Goal: Task Accomplishment & Management: Use online tool/utility

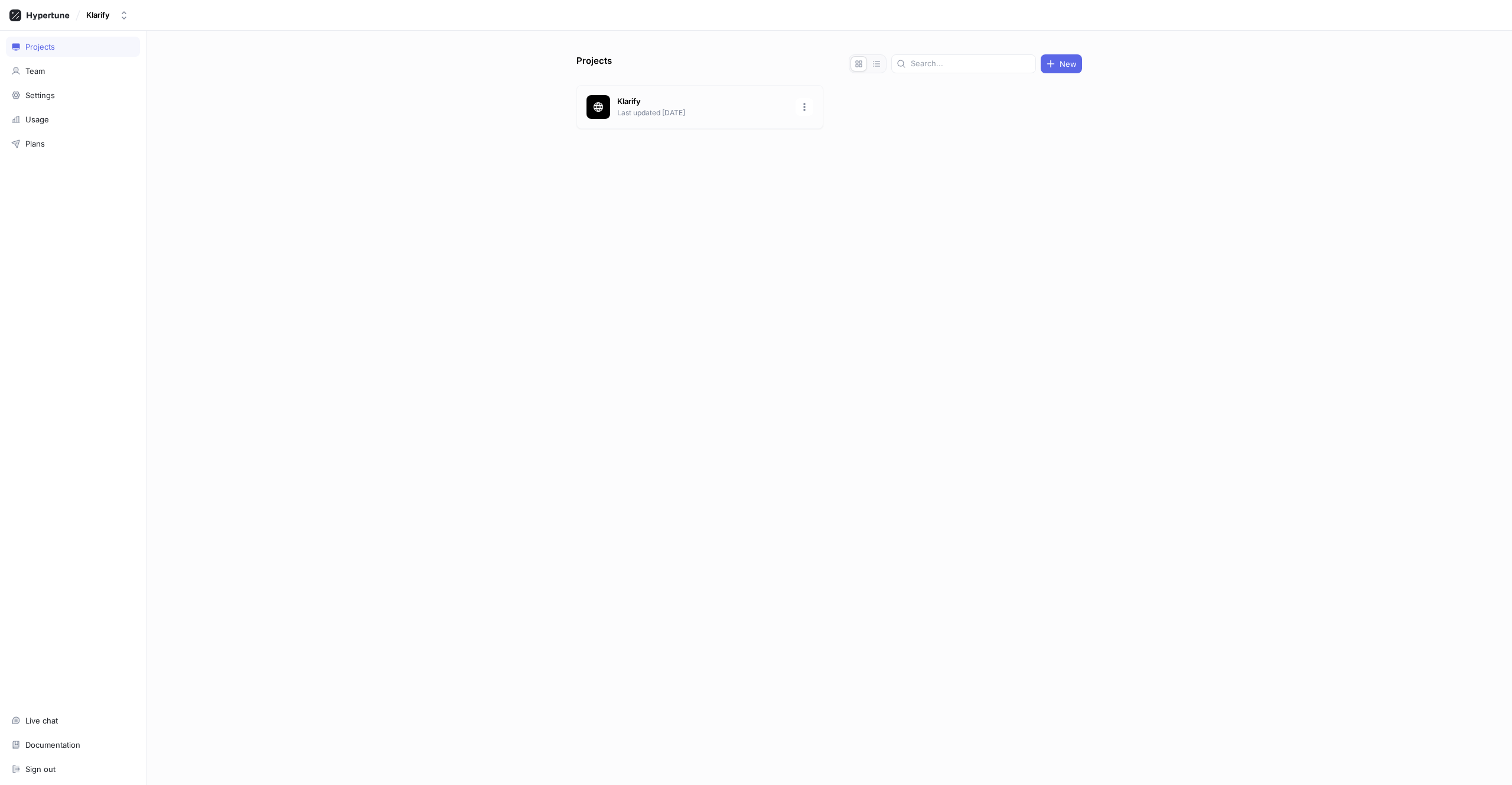
click at [626, 108] on p "Last updated [DATE]" at bounding box center [703, 113] width 171 height 11
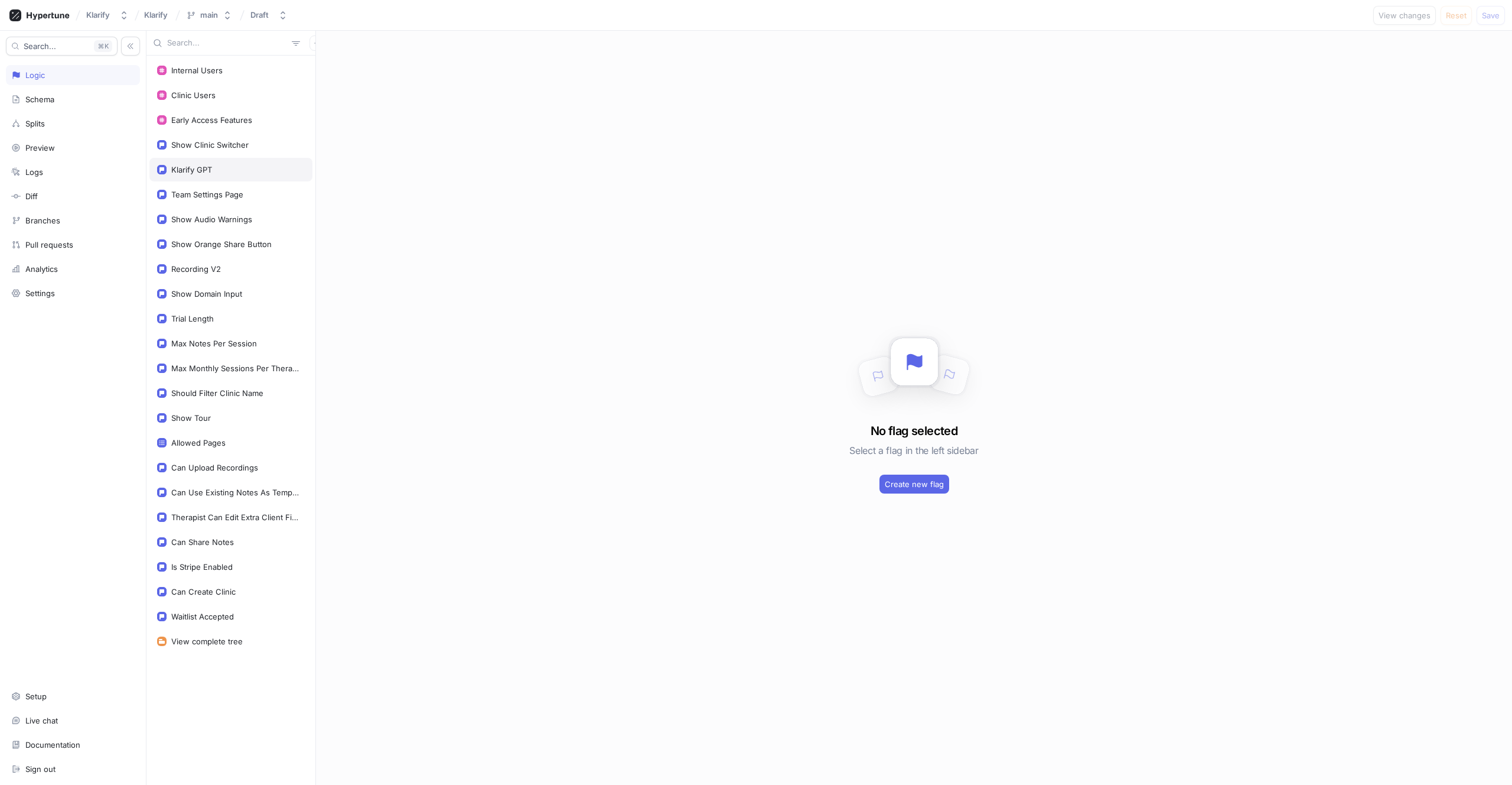
click at [218, 176] on div "Klarify GPT" at bounding box center [231, 169] width 163 height 23
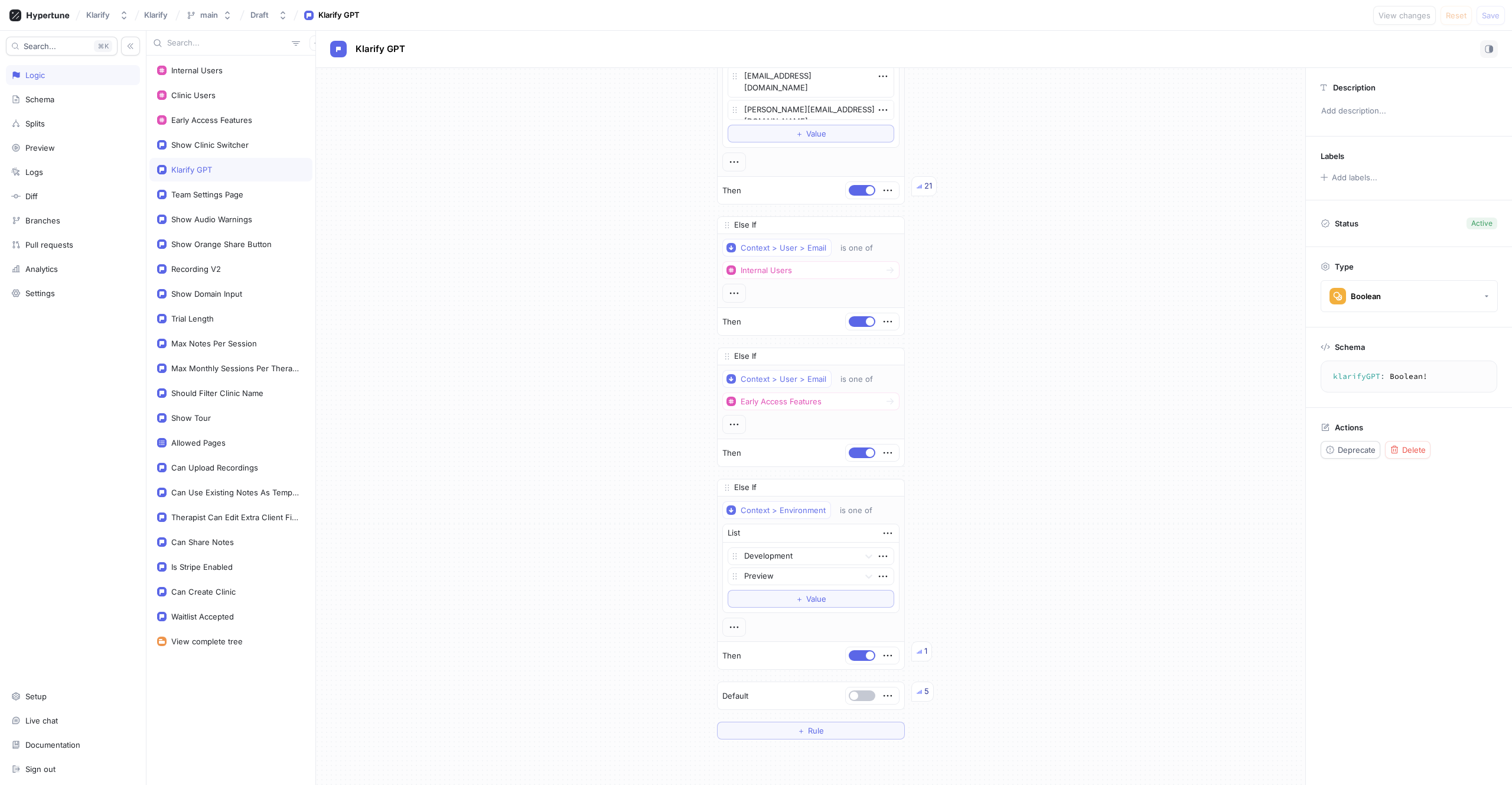
scroll to position [3129, 0]
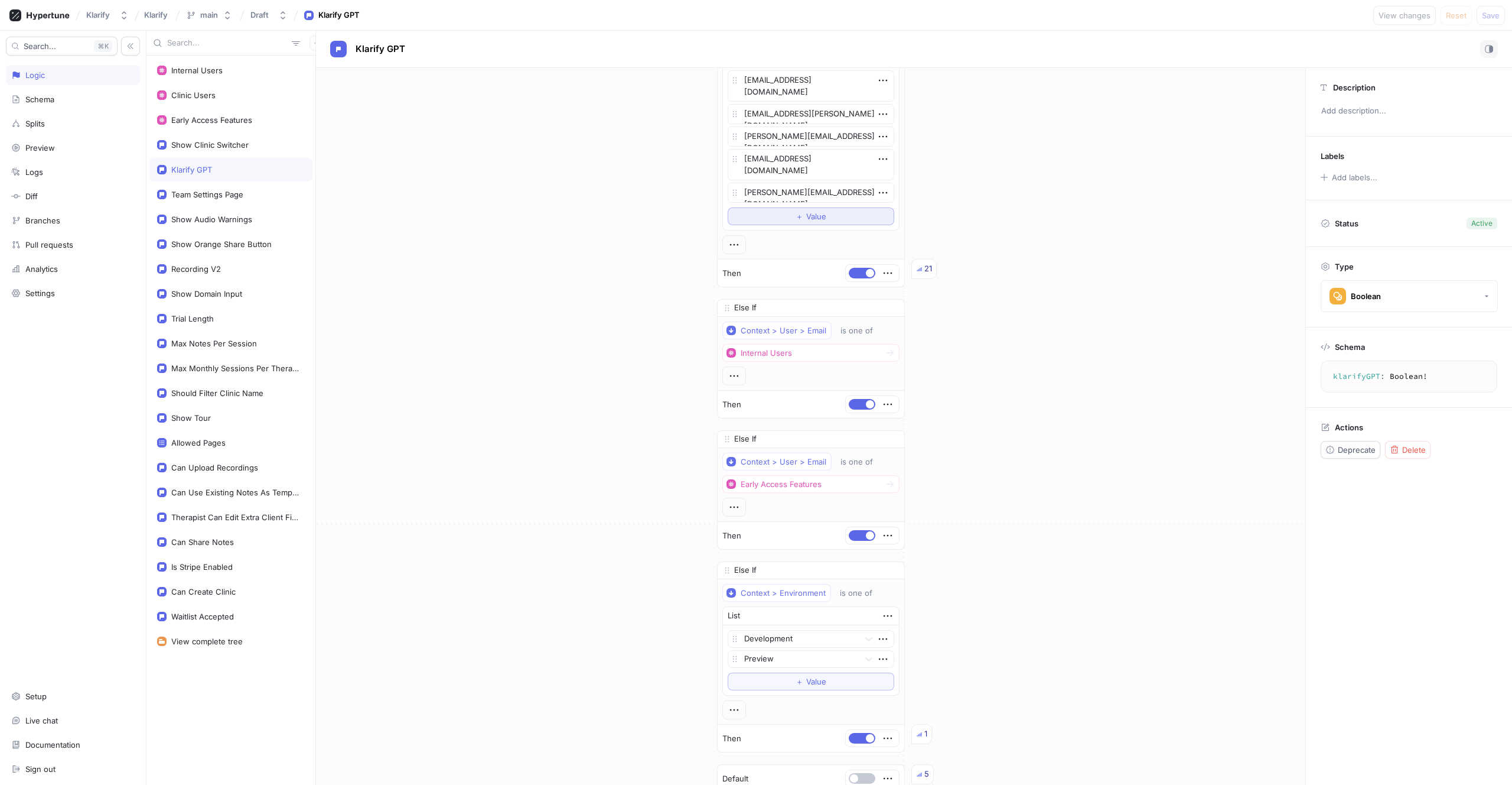
click at [808, 216] on span "Value" at bounding box center [816, 215] width 21 height 7
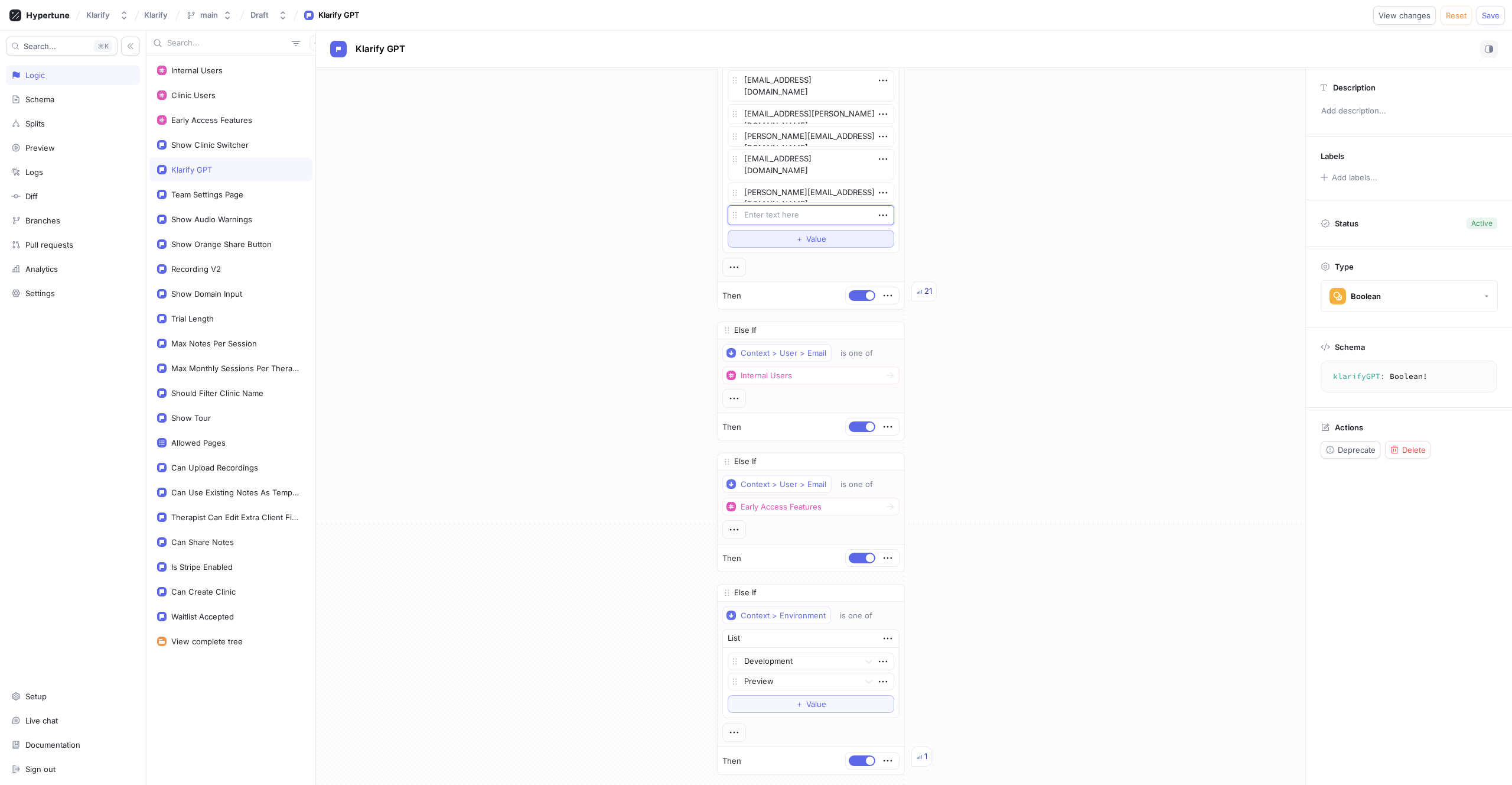
type textarea "x"
type textarea "[PERSON_NAME][EMAIL_ADDRESS][DOMAIN_NAME]"
click at [1489, 15] on span "Save" at bounding box center [1491, 15] width 18 height 7
type textarea "x"
